Goal: Task Accomplishment & Management: Use online tool/utility

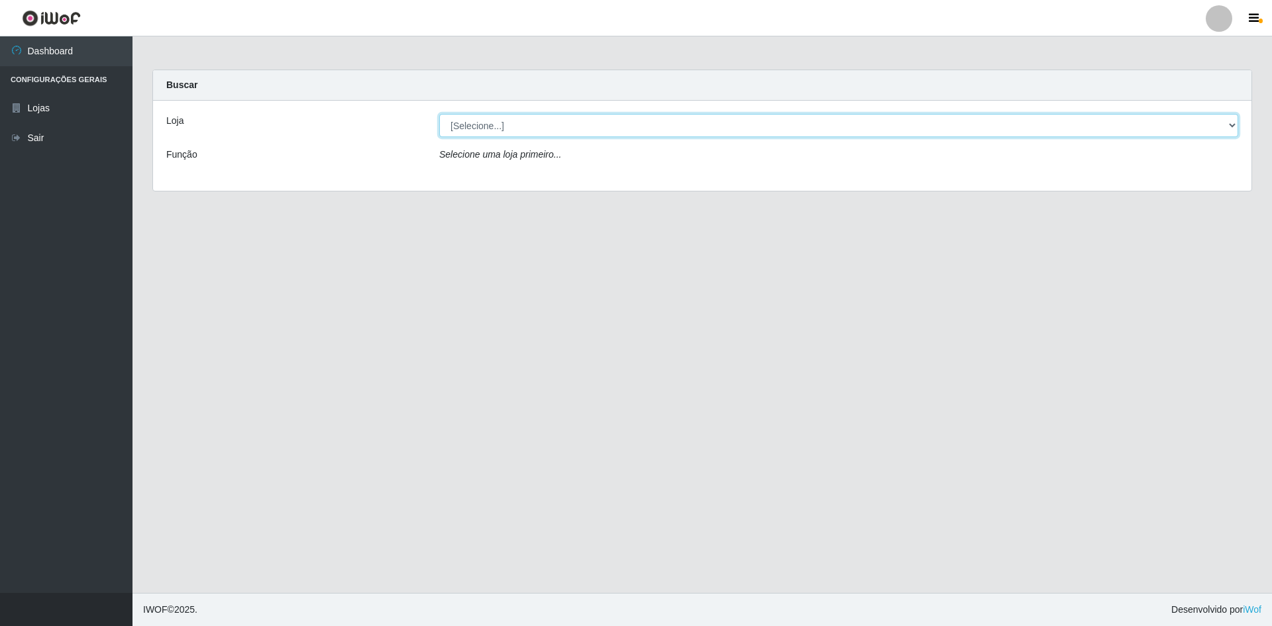
click at [518, 123] on select "[Selecione...] Hiper Queiroz - [GEOGRAPHIC_DATA] [GEOGRAPHIC_DATA] [GEOGRAPHIC_…" at bounding box center [838, 125] width 799 height 23
select select "517"
click at [439, 114] on select "[Selecione...] Hiper Queiroz - [GEOGRAPHIC_DATA] [GEOGRAPHIC_DATA] [GEOGRAPHIC_…" at bounding box center [838, 125] width 799 height 23
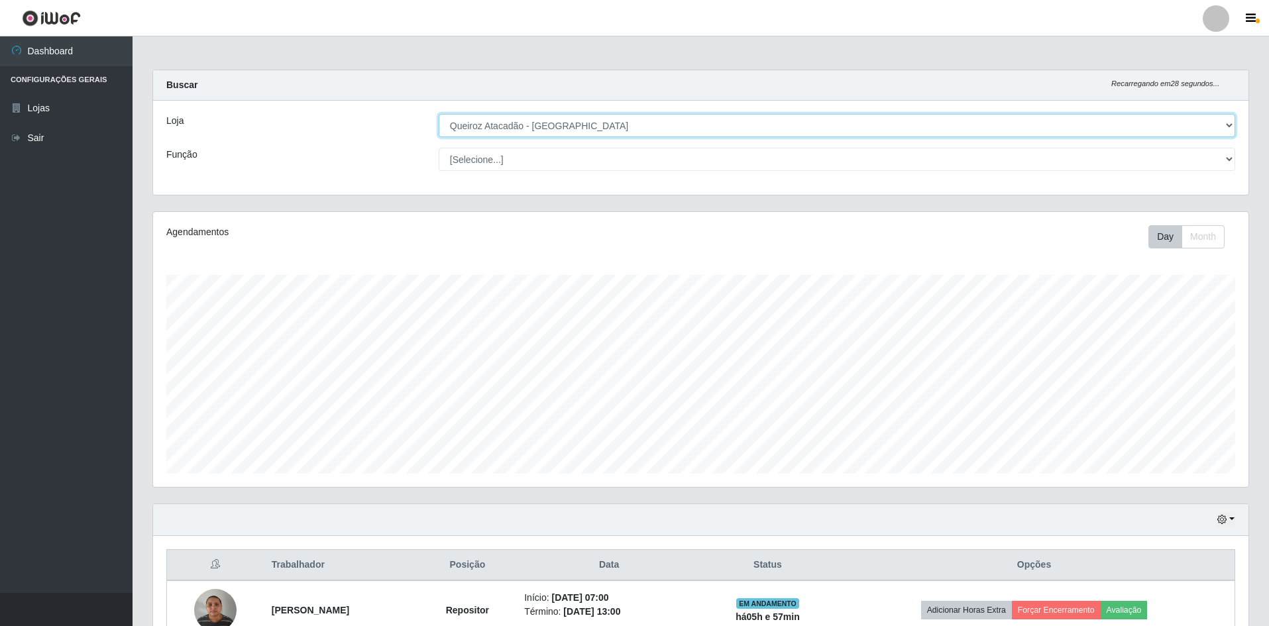
scroll to position [254, 0]
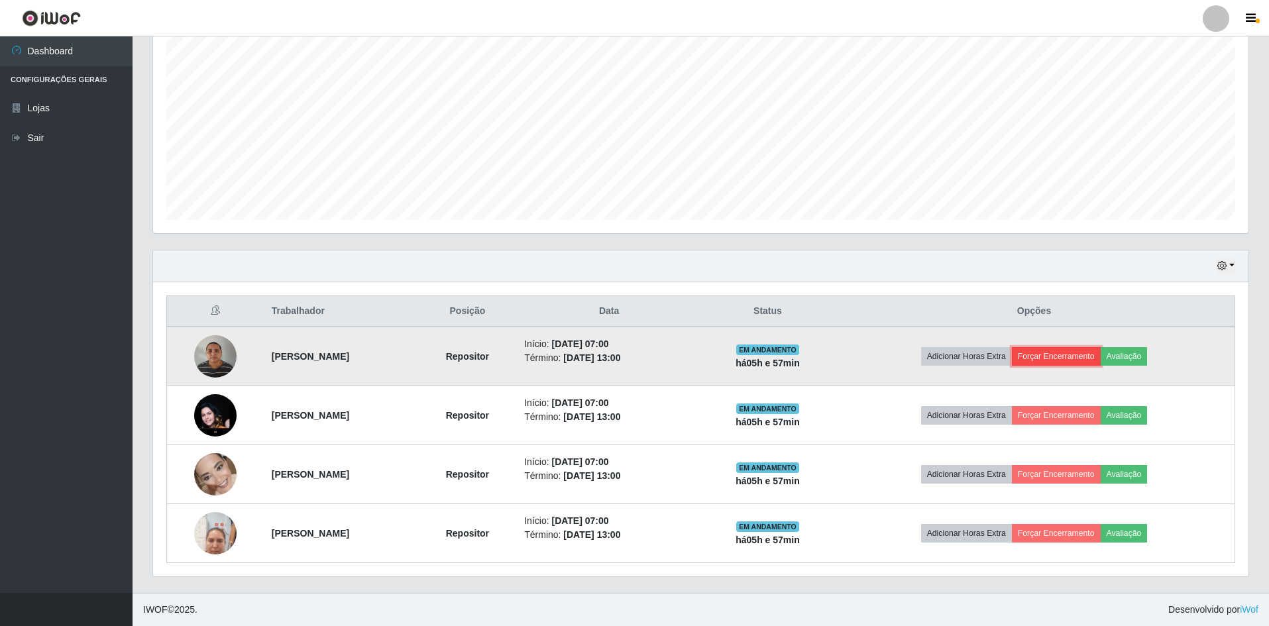
click at [1086, 355] on button "Forçar Encerramento" at bounding box center [1056, 356] width 89 height 19
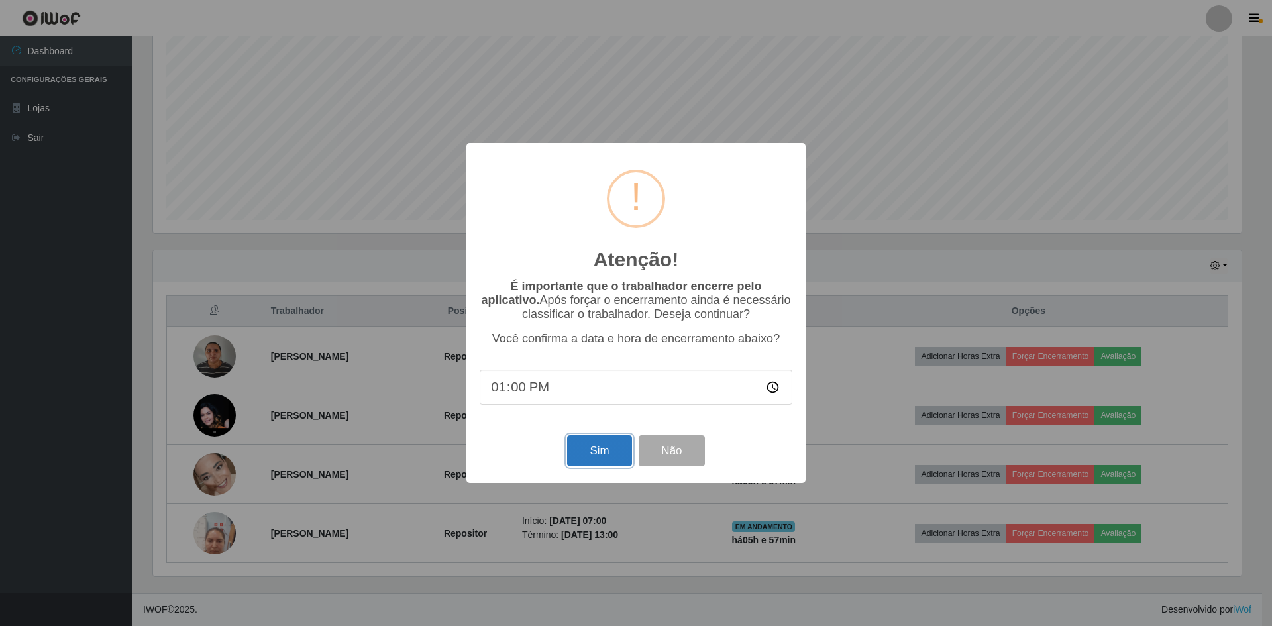
click at [614, 453] on button "Sim" at bounding box center [599, 450] width 64 height 31
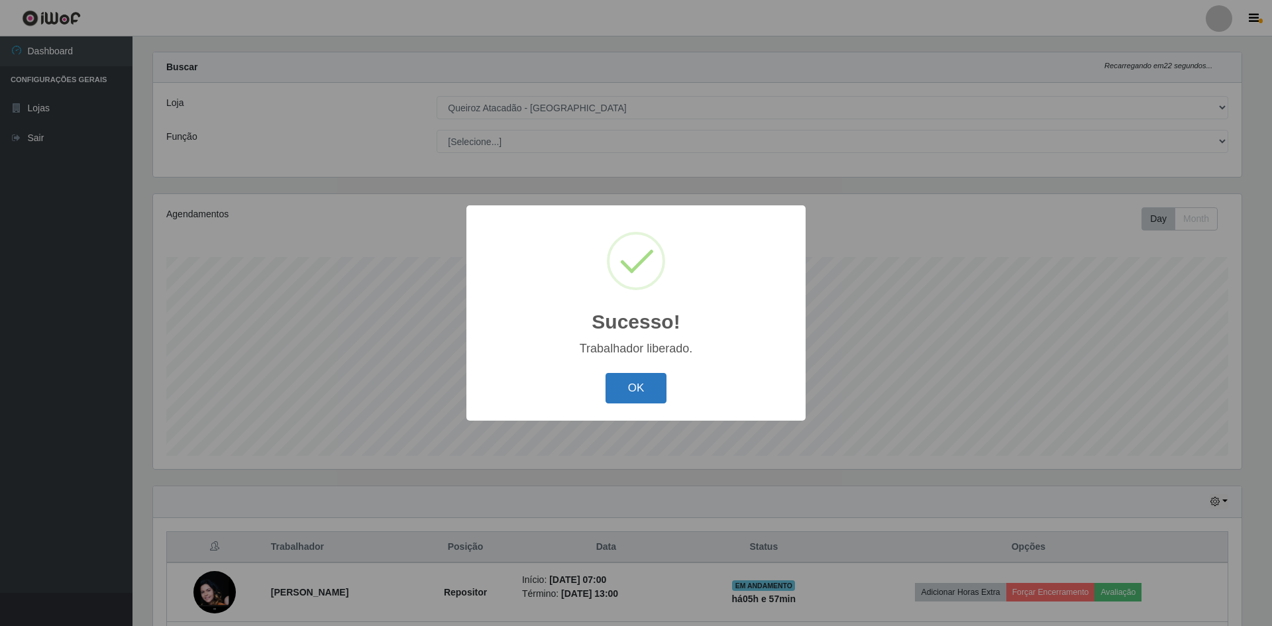
drag, startPoint x: 699, startPoint y: 374, endPoint x: 664, endPoint y: 377, distance: 34.6
click at [698, 376] on div "OK Cancel" at bounding box center [636, 388] width 313 height 38
click at [659, 378] on button "OK" at bounding box center [637, 388] width 62 height 31
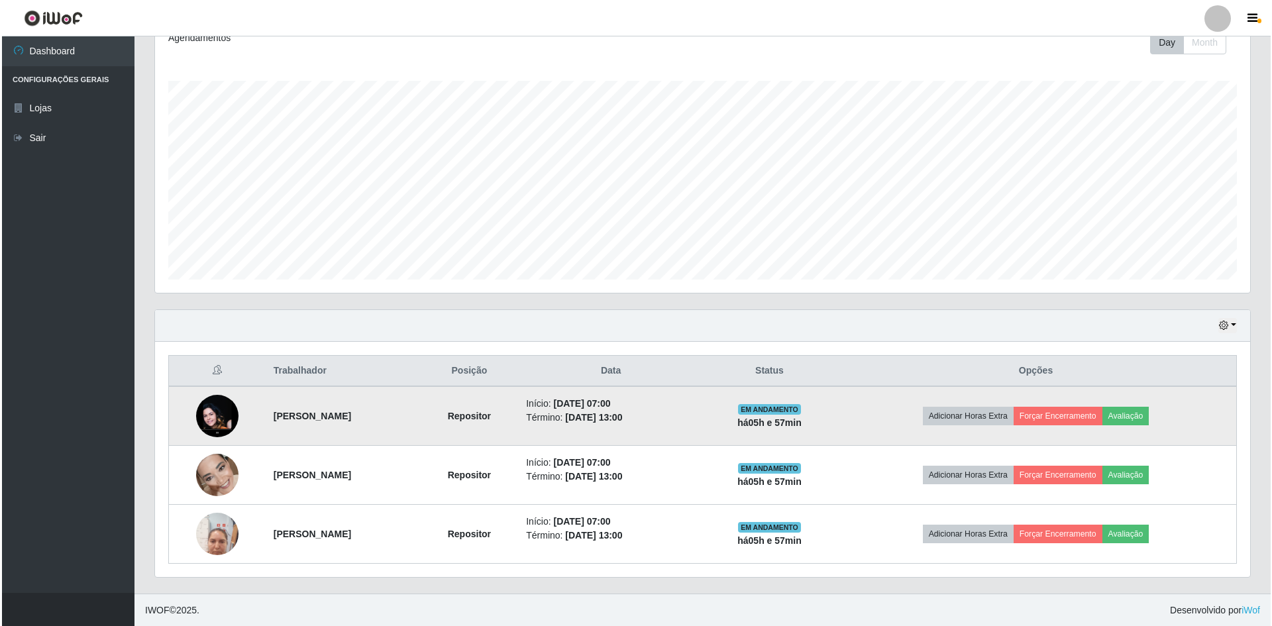
scroll to position [195, 0]
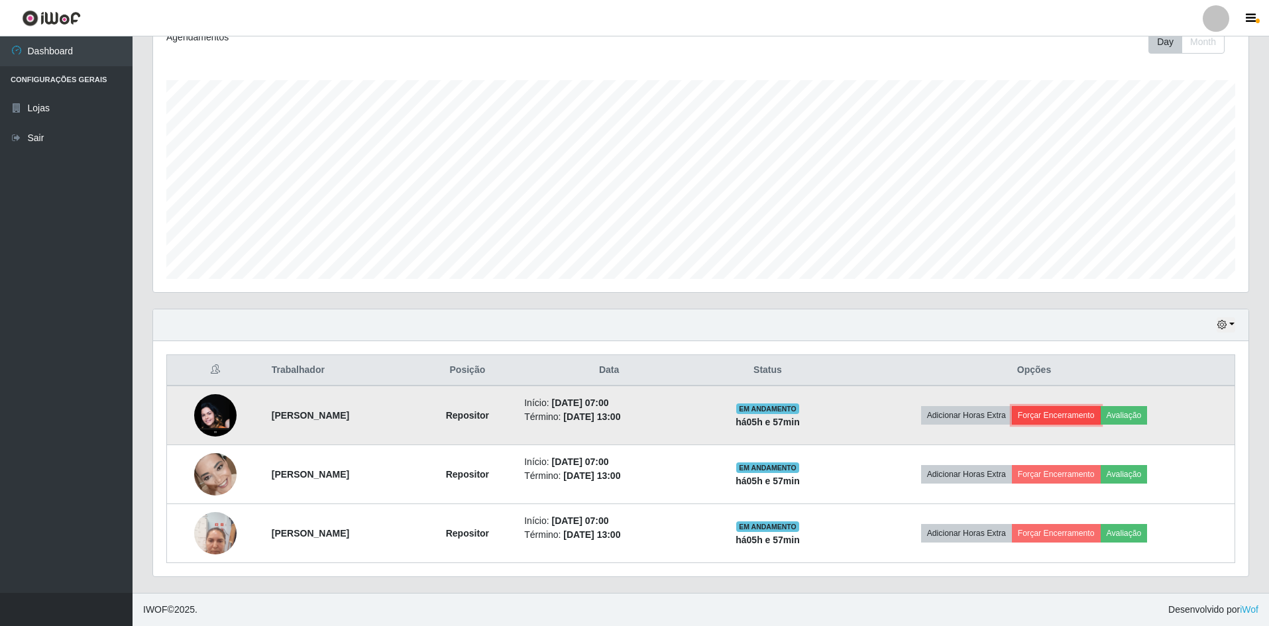
click at [1063, 416] on button "Forçar Encerramento" at bounding box center [1056, 415] width 89 height 19
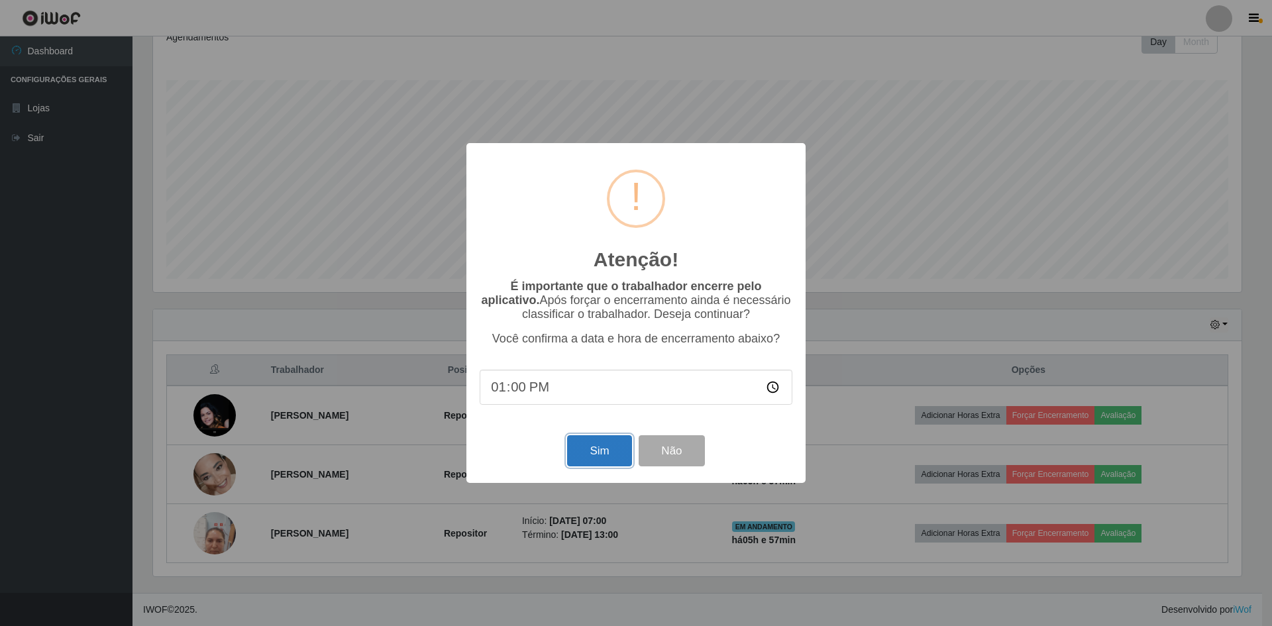
click at [602, 455] on button "Sim" at bounding box center [599, 450] width 64 height 31
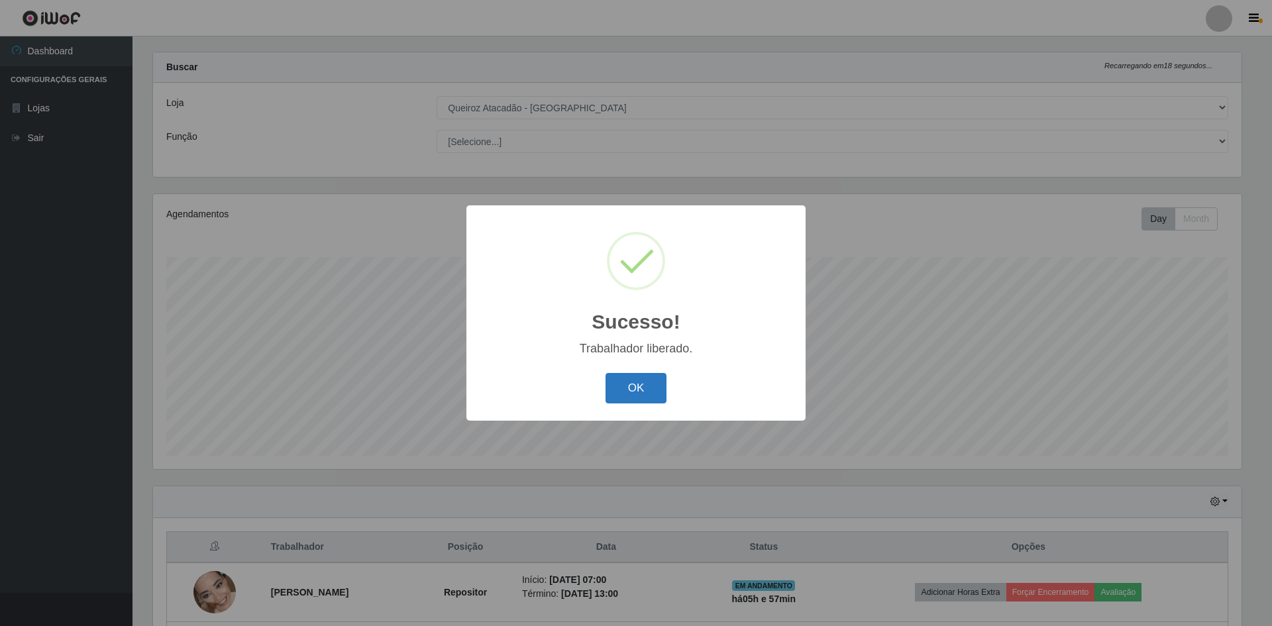
click at [622, 386] on button "OK" at bounding box center [637, 388] width 62 height 31
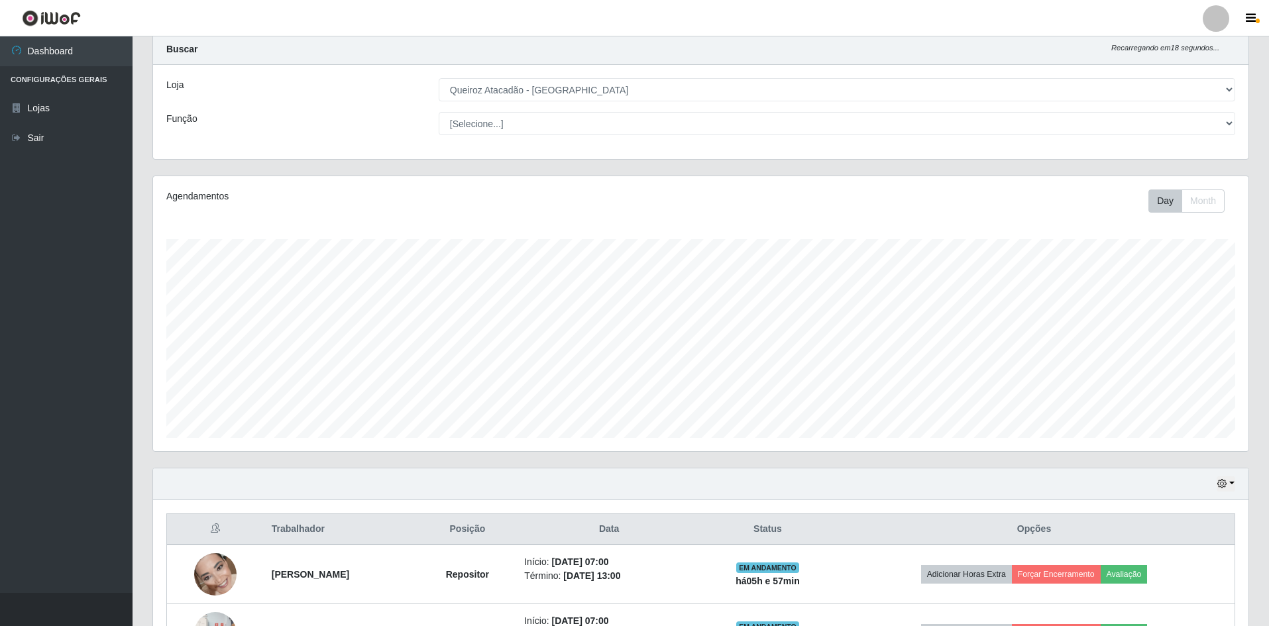
scroll to position [136, 0]
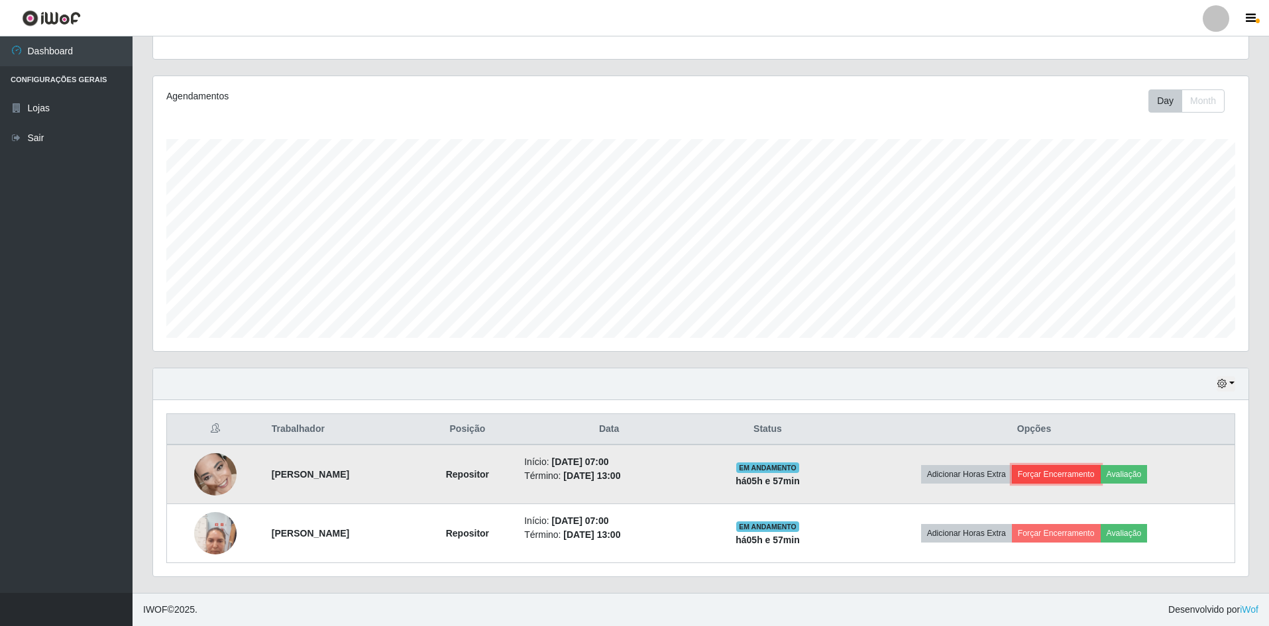
click at [1080, 478] on button "Forçar Encerramento" at bounding box center [1056, 474] width 89 height 19
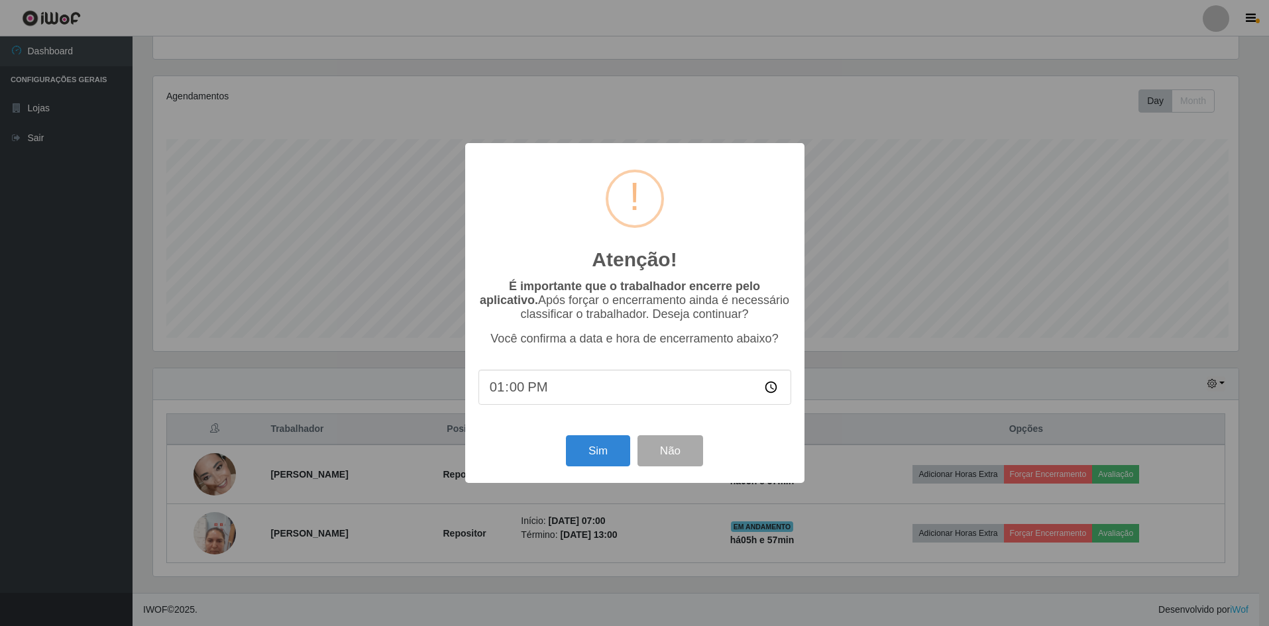
scroll to position [275, 1089]
click at [595, 449] on button "Sim" at bounding box center [599, 450] width 64 height 31
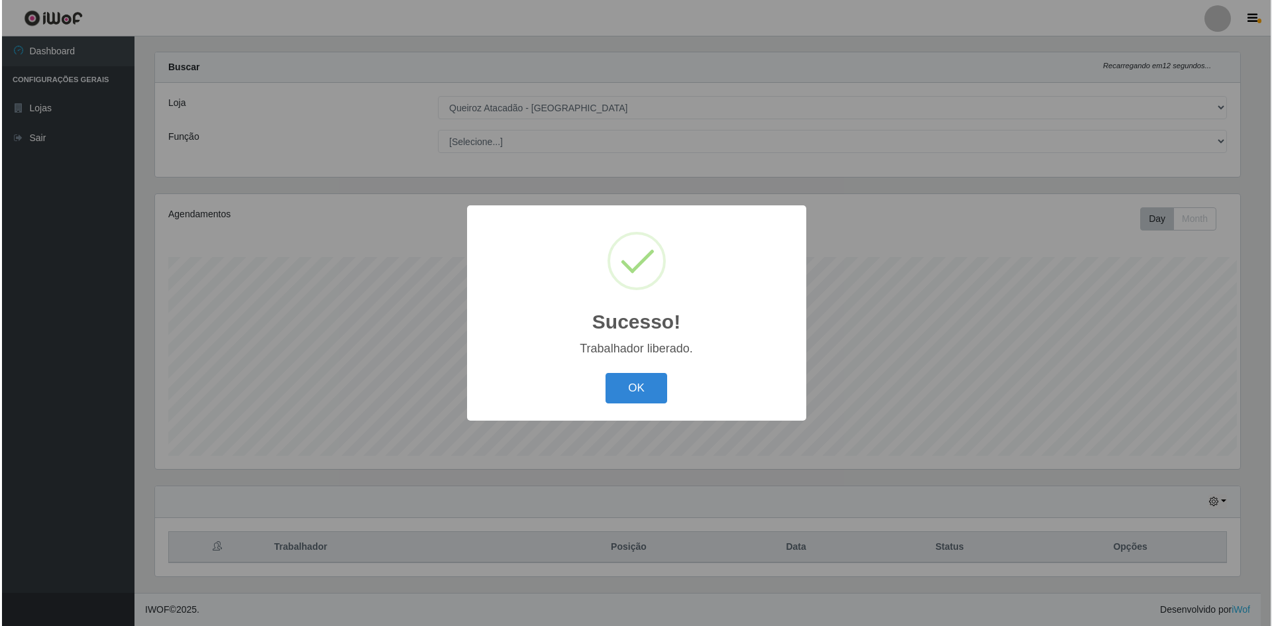
scroll to position [0, 0]
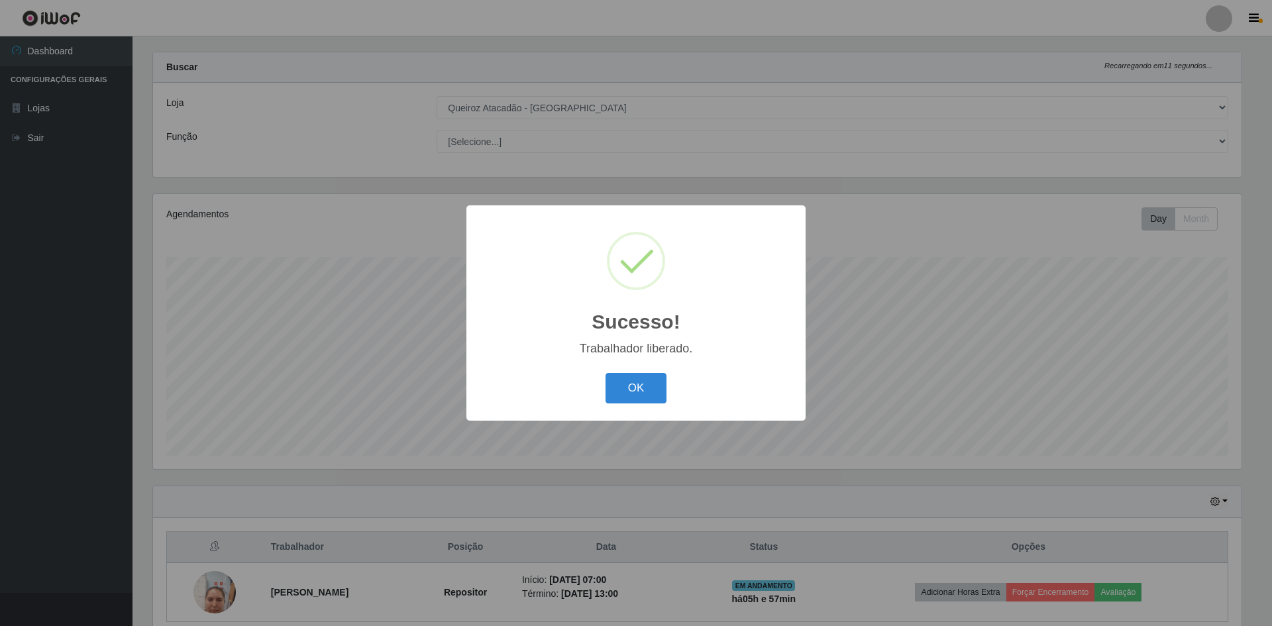
click at [669, 390] on div "OK Cancel" at bounding box center [636, 388] width 313 height 38
click at [661, 390] on button "OK" at bounding box center [637, 388] width 62 height 31
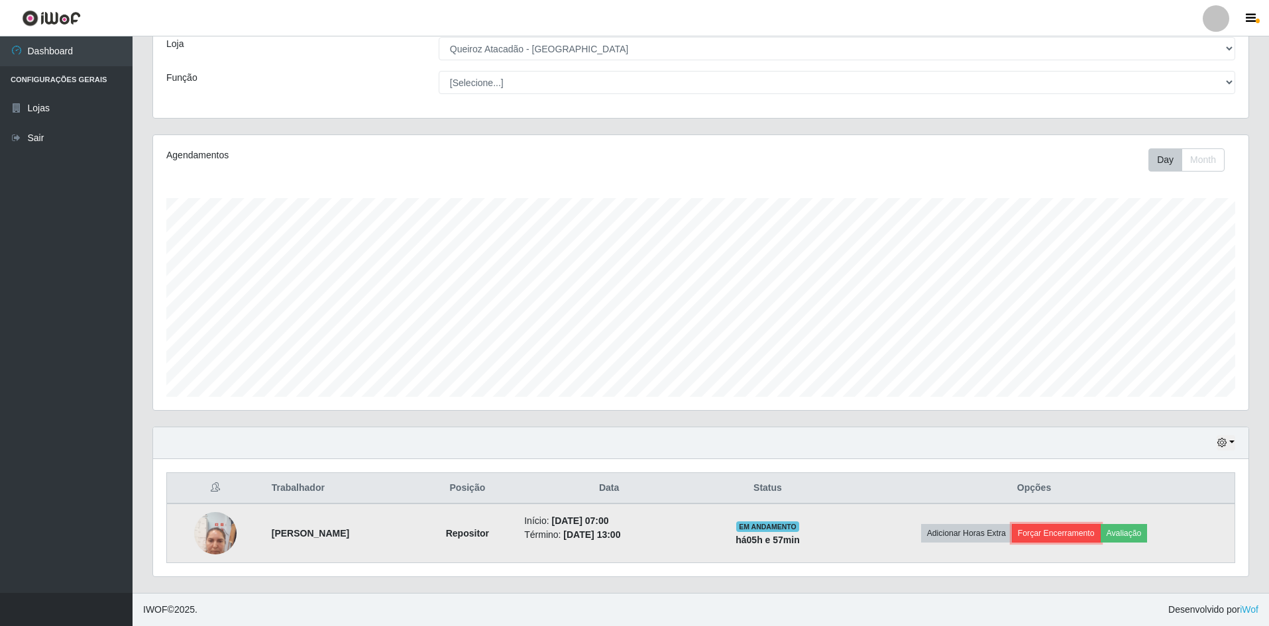
click at [1069, 527] on button "Forçar Encerramento" at bounding box center [1056, 533] width 89 height 19
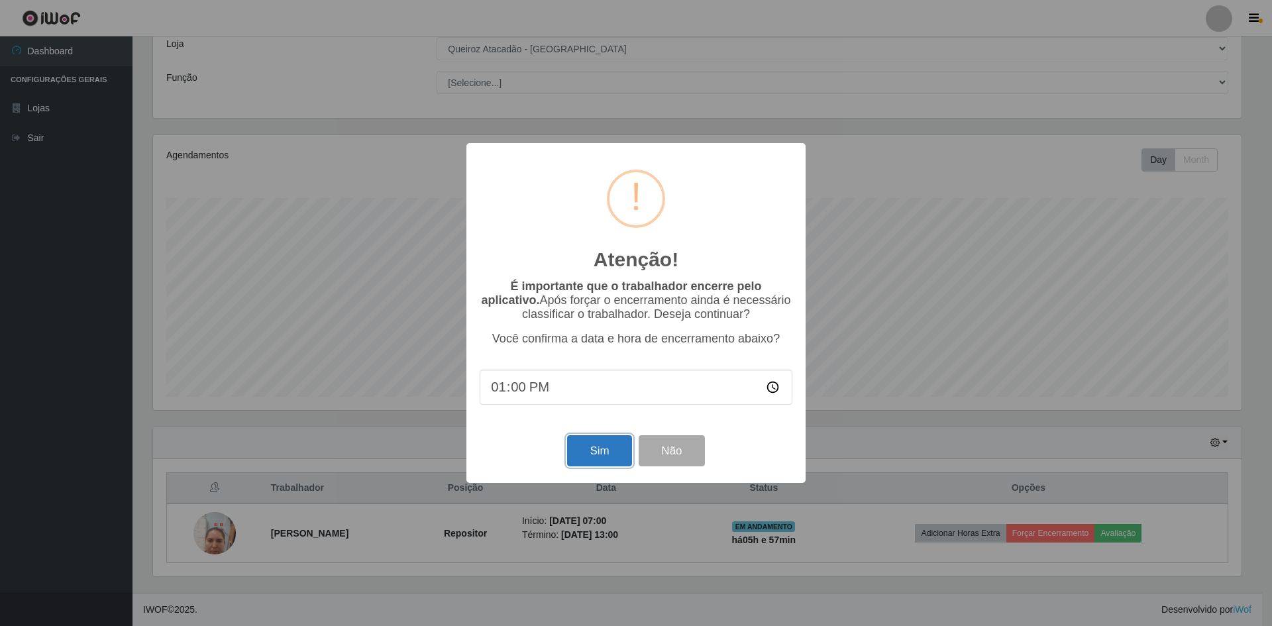
click at [604, 449] on button "Sim" at bounding box center [599, 450] width 64 height 31
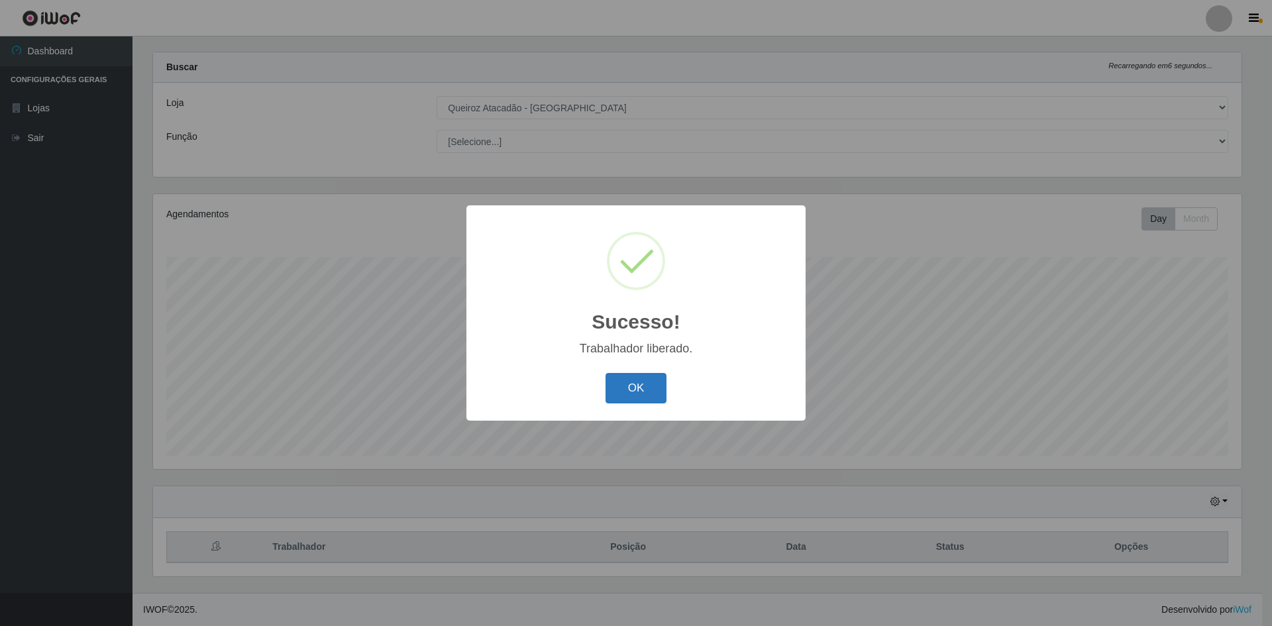
click at [616, 404] on button "OK" at bounding box center [637, 388] width 62 height 31
